Goal: Task Accomplishment & Management: Manage account settings

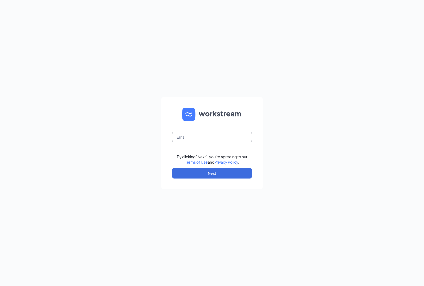
click at [181, 136] on input "text" at bounding box center [212, 137] width 80 height 11
type input "[EMAIL_ADDRESS][DOMAIN_NAME]"
click at [207, 174] on button "Next" at bounding box center [212, 173] width 80 height 11
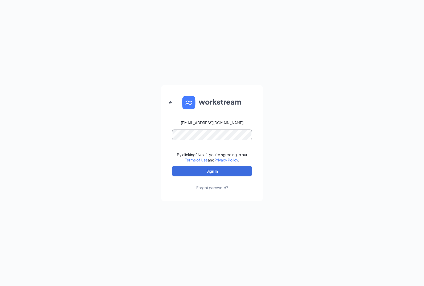
click at [172, 166] on button "Sign In" at bounding box center [212, 171] width 80 height 11
click at [211, 168] on button "Sign In" at bounding box center [212, 171] width 80 height 11
click at [251, 60] on div "bk5311@dcburgerinc.com Credential mismatches. By clicking "Next", you're agreei…" at bounding box center [212, 143] width 424 height 286
click at [205, 172] on button "Sign In" at bounding box center [212, 171] width 80 height 11
click at [163, 132] on form "bk5311@dcburgerinc.com Credential mismatches. By clicking "Next", you're agreei…" at bounding box center [211, 143] width 101 height 116
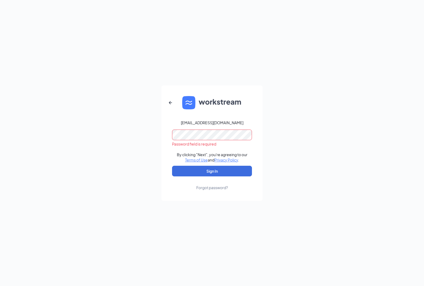
click at [209, 190] on form "bk5311@dcburgerinc.com Password field is required By clicking "Next", you're ag…" at bounding box center [211, 143] width 101 height 116
click at [209, 188] on div "Forgot password?" at bounding box center [212, 187] width 32 height 5
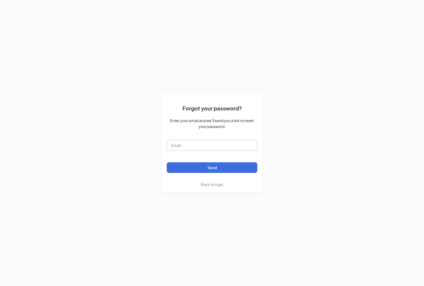
click at [188, 146] on input "text" at bounding box center [212, 145] width 91 height 11
type input "bk5311@dcburgerinc.com"
click at [192, 169] on button "Send" at bounding box center [212, 167] width 91 height 11
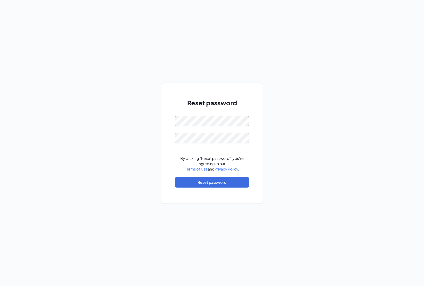
click at [122, 113] on div "Reset password By clicking "Reset password", you're agreeing to our Terms of Us…" at bounding box center [212, 143] width 424 height 286
click at [141, 111] on div "Reset password Password must be at least 16 characters By clicking "Reset passw…" at bounding box center [212, 143] width 424 height 286
click at [153, 118] on div "Reset password By clicking "Reset password", you're agreeing to our Terms of Us…" at bounding box center [212, 143] width 424 height 286
click at [211, 184] on button "Reset password" at bounding box center [212, 182] width 75 height 11
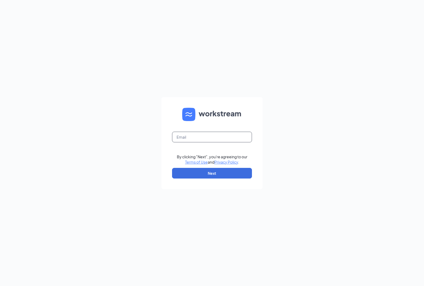
click at [199, 139] on input "text" at bounding box center [212, 137] width 80 height 11
type input "bk5311@dcburgerinc.com"
click at [212, 172] on button "Next" at bounding box center [212, 173] width 80 height 11
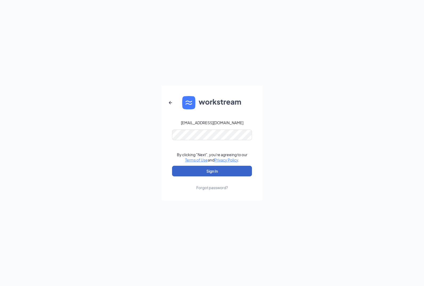
click at [212, 172] on button "Sign In" at bounding box center [212, 171] width 80 height 11
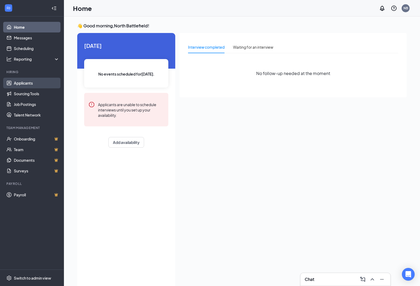
click at [27, 81] on link "Applicants" at bounding box center [37, 83] width 46 height 11
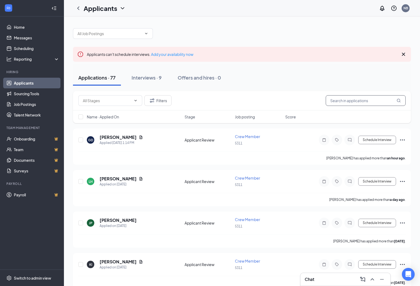
click at [363, 100] on input "text" at bounding box center [366, 100] width 80 height 11
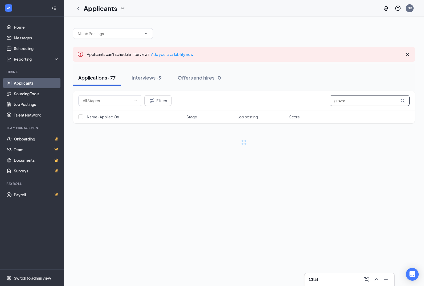
type input "glovar"
drag, startPoint x: 349, startPoint y: 102, endPoint x: 307, endPoint y: 100, distance: 41.8
click at [314, 102] on div "Filters glovar" at bounding box center [243, 100] width 331 height 11
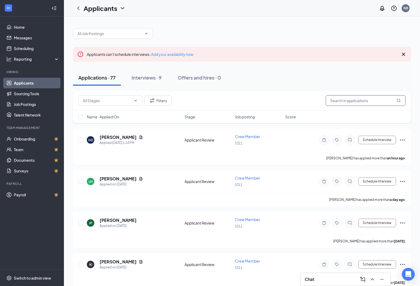
click at [334, 101] on input "text" at bounding box center [366, 100] width 80 height 11
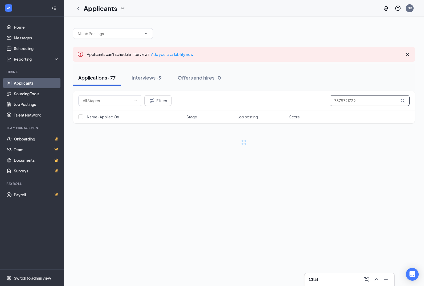
type input "7575721739"
drag, startPoint x: 363, startPoint y: 97, endPoint x: 325, endPoint y: 103, distance: 37.9
click at [325, 103] on div "Filters 7575721739" at bounding box center [243, 100] width 331 height 11
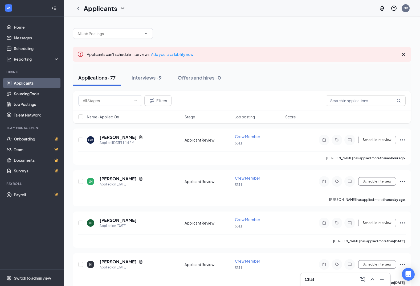
drag, startPoint x: 23, startPoint y: 81, endPoint x: 152, endPoint y: 109, distance: 132.3
click at [23, 81] on link "Applicants" at bounding box center [37, 83] width 46 height 11
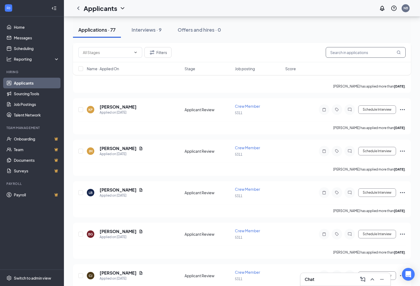
scroll to position [255, 0]
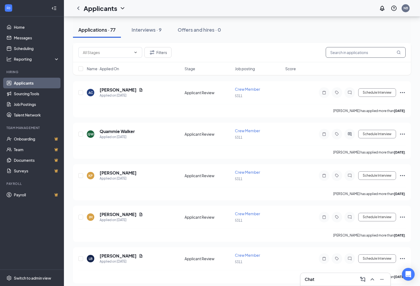
click at [354, 54] on input "text" at bounding box center [366, 52] width 80 height 11
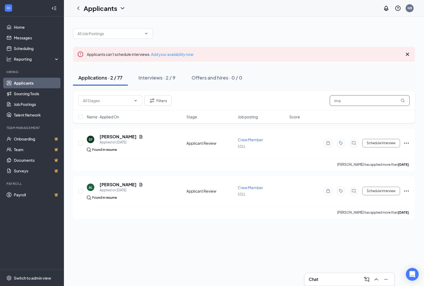
type input "ima"
click at [43, 82] on link "Applicants" at bounding box center [37, 83] width 46 height 11
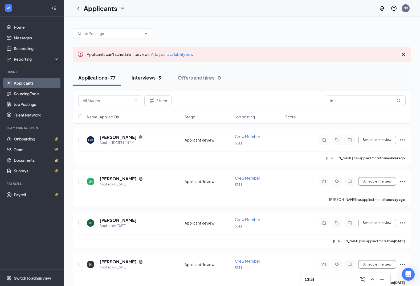
click at [147, 77] on div "Interviews · 9" at bounding box center [147, 77] width 30 height 7
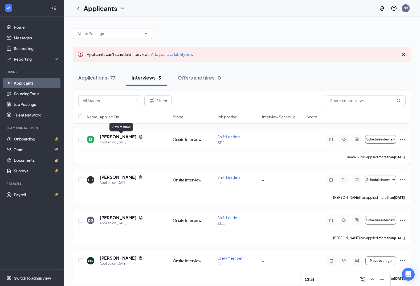
click at [139, 136] on icon "Document" at bounding box center [141, 137] width 4 height 4
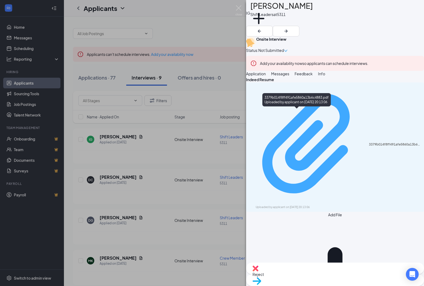
click at [369, 142] on div "3379b014f8ff491afe5860a13b6c4883.pdf" at bounding box center [395, 144] width 52 height 4
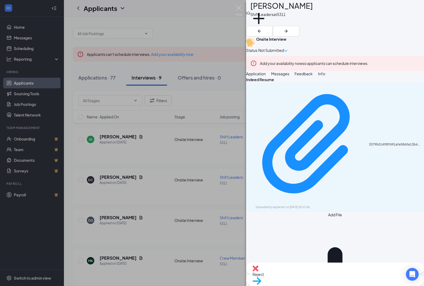
click at [110, 136] on div "IG Imara G. Shift Leaders at 5311 Add a tag Onsite Interview Status : Not Submi…" at bounding box center [212, 143] width 424 height 286
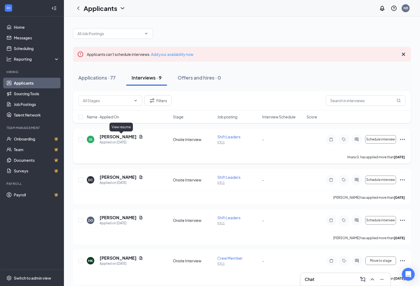
click at [139, 137] on icon "Document" at bounding box center [141, 137] width 4 height 4
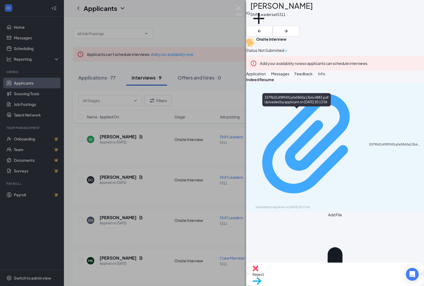
click at [369, 142] on div "3379b014f8ff491afe5860a13b6c4883.pdf" at bounding box center [395, 144] width 52 height 4
